Goal: Transaction & Acquisition: Purchase product/service

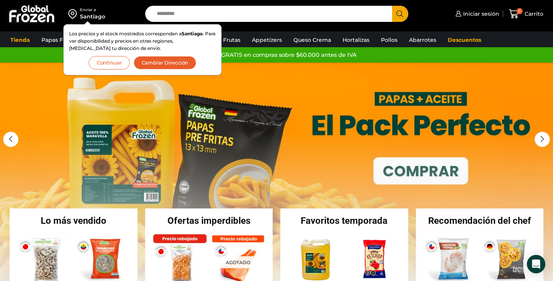
click at [216, 12] on input "Search input" at bounding box center [270, 14] width 235 height 16
type input "*****"
click at [392, 6] on button "Search" at bounding box center [400, 14] width 16 height 16
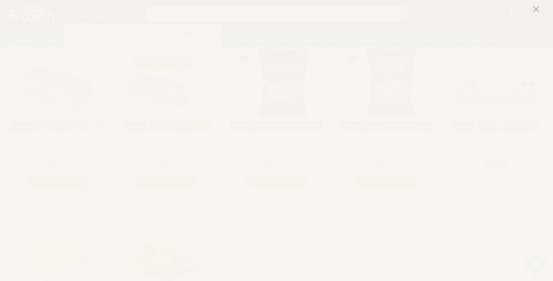
scroll to position [103, 0]
click at [537, 9] on icon at bounding box center [536, 9] width 7 height 7
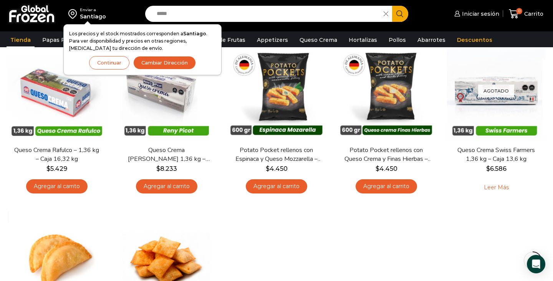
scroll to position [124, 0]
